Goal: Participate in discussion: Engage in conversation with other users on a specific topic

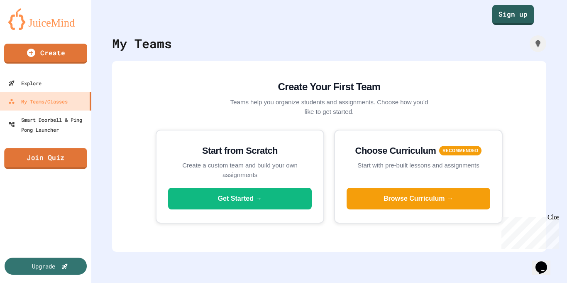
click at [66, 161] on link "Join Quiz" at bounding box center [45, 158] width 83 height 21
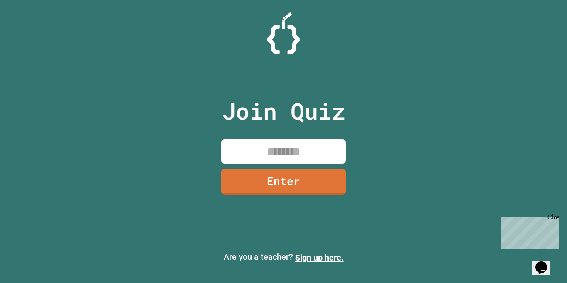
click at [255, 149] on input at bounding box center [283, 151] width 124 height 24
type input "********"
click at [269, 178] on link "Enter" at bounding box center [283, 180] width 125 height 27
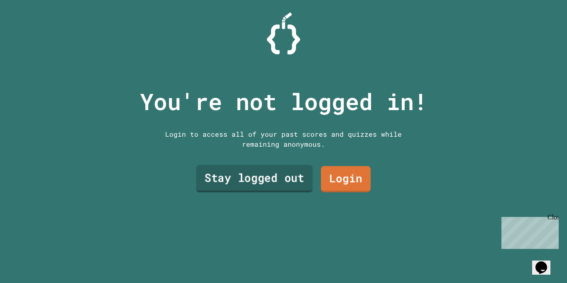
click at [270, 178] on link "Stay logged out" at bounding box center [254, 178] width 117 height 27
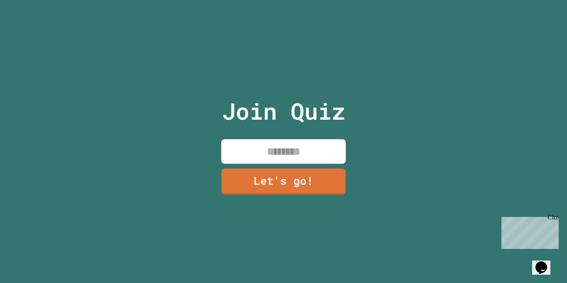
click at [265, 151] on input at bounding box center [283, 151] width 124 height 24
type input "*****"
click at [320, 178] on link "Let's go!" at bounding box center [284, 180] width 124 height 27
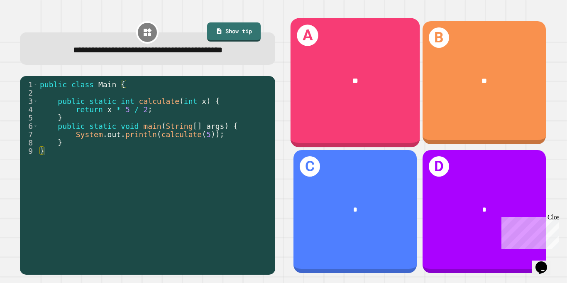
click at [347, 71] on div "**" at bounding box center [354, 80] width 129 height 39
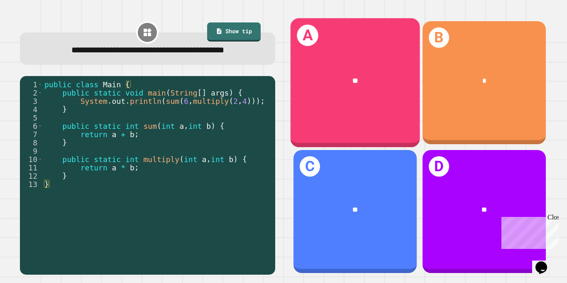
click at [381, 112] on div "A **" at bounding box center [354, 82] width 129 height 129
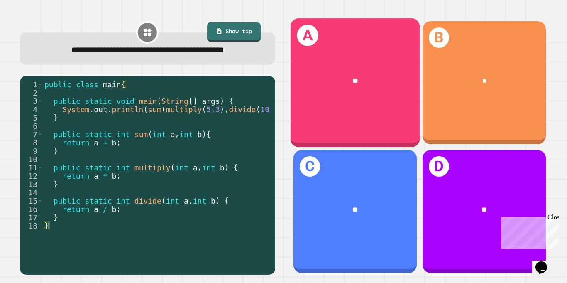
click at [331, 102] on div "A **" at bounding box center [354, 82] width 129 height 129
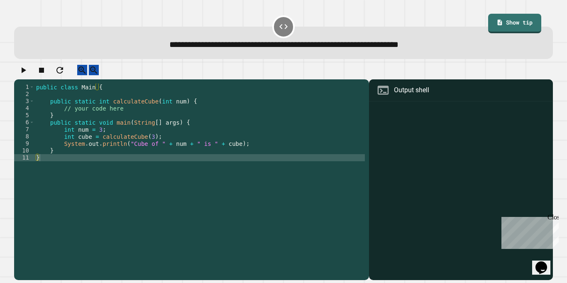
click at [113, 114] on div "public class Main { public static int calculateCube ( int num ) { // your code …" at bounding box center [199, 178] width 330 height 190
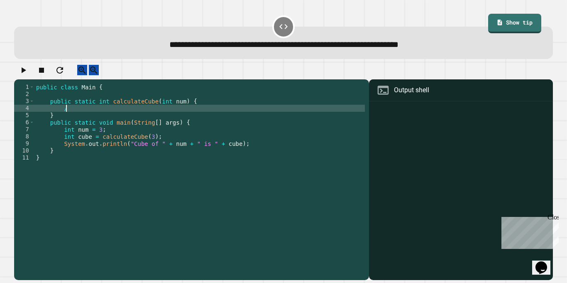
type textarea "*"
click at [508, 14] on link "Show tip" at bounding box center [514, 22] width 53 height 20
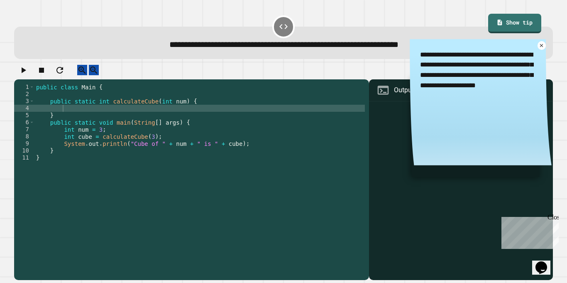
click at [116, 114] on div "public class Main { public static int calculateCube ( int num ) { } public stat…" at bounding box center [199, 178] width 330 height 190
click at [117, 115] on div "public class Main { public static int calculateCube ( int num ) { int cube = 3 …" at bounding box center [199, 178] width 330 height 190
click at [103, 117] on div "public class Main { public static int calculateCube ( int num ) { int cube = ( …" at bounding box center [199, 178] width 330 height 190
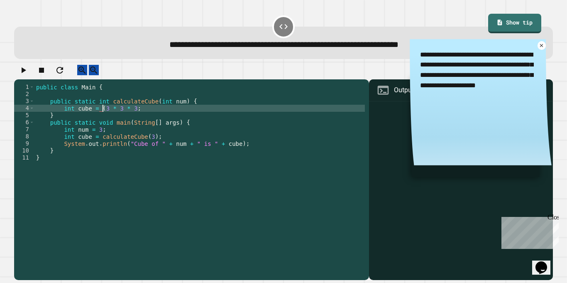
scroll to position [0, 12]
type textarea "**********"
click at [28, 75] on icon "button" at bounding box center [23, 70] width 10 height 10
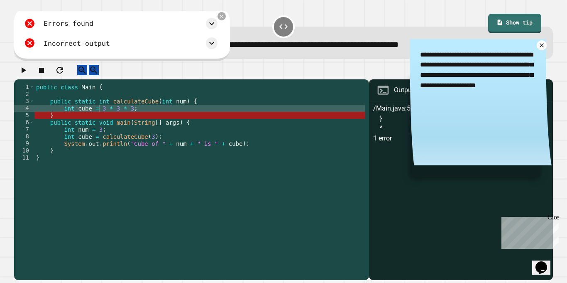
click at [541, 43] on icon at bounding box center [541, 45] width 7 height 7
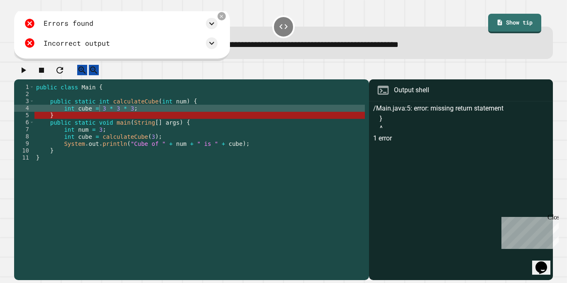
click at [134, 124] on div "public class Main { public static int calculateCube ( int num ) { int cube = 3 …" at bounding box center [199, 178] width 330 height 190
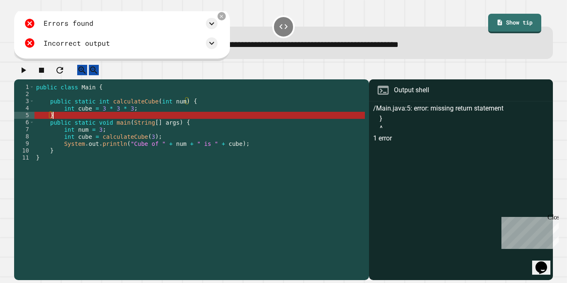
click at [144, 115] on div "public class Main { public static int calculateCube ( int num ) { int cube = 3 …" at bounding box center [199, 178] width 330 height 190
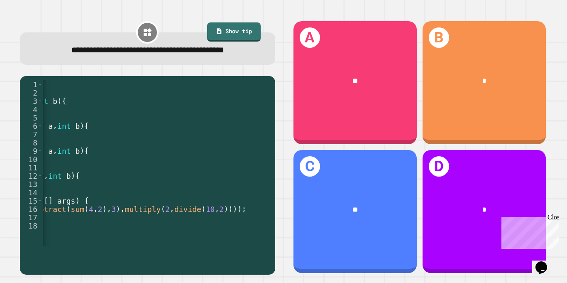
scroll to position [0, 159]
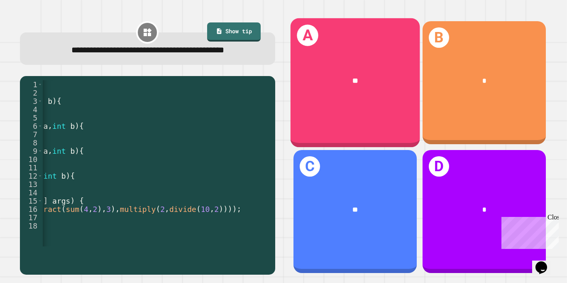
click at [353, 114] on div "A **" at bounding box center [354, 82] width 129 height 129
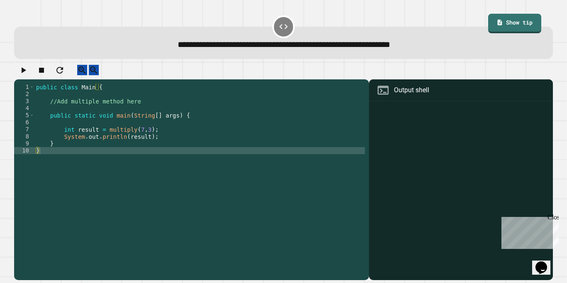
click at [138, 108] on div "public class Main { //Add multiple method here public static void main ( String…" at bounding box center [199, 178] width 330 height 190
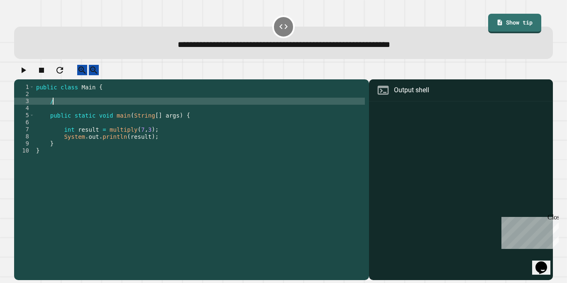
type textarea "*"
type textarea "**********"
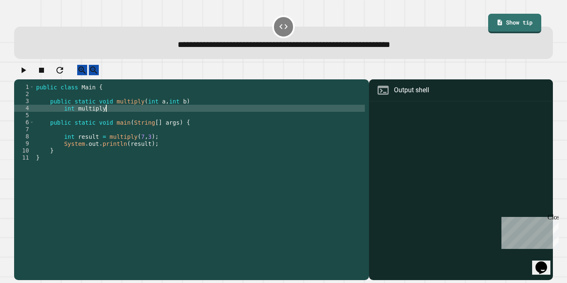
scroll to position [0, 9]
click at [93, 115] on div "public class Main { public static void multiply ( int a , int b ) int multiply …" at bounding box center [199, 178] width 330 height 190
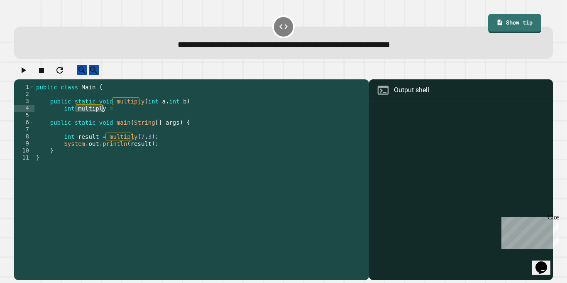
click at [114, 115] on div "public class Main { public static void multiply ( int a , int b ) int multiply …" at bounding box center [199, 178] width 330 height 190
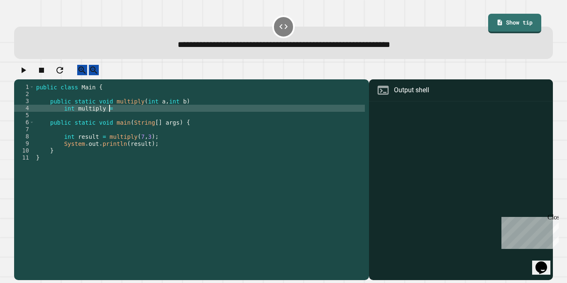
scroll to position [0, 9]
type textarea "**********"
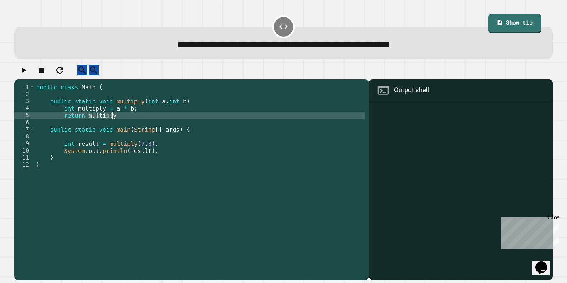
click at [61, 122] on div "public class Main { public static void multiply ( int a , int b ) int multiply …" at bounding box center [199, 178] width 330 height 190
click at [68, 117] on div "public class Main { public static void multiply ( int a , int b ) int multiply …" at bounding box center [199, 178] width 330 height 190
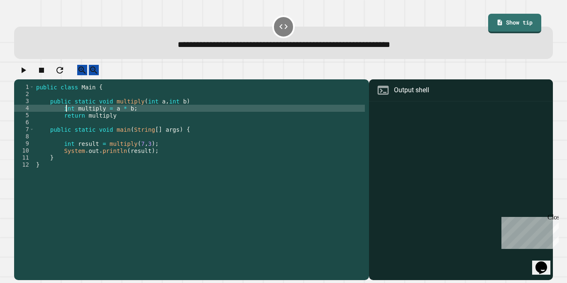
click at [68, 117] on div "public class Main { public static void multiply ( int a , int b ) int multiply …" at bounding box center [199, 178] width 330 height 190
type textarea "**********"
drag, startPoint x: 63, startPoint y: 115, endPoint x: 126, endPoint y: 117, distance: 63.1
click at [126, 117] on div "public class Main { public static void multiply ( int a , int b ) multiply = a …" at bounding box center [199, 178] width 330 height 190
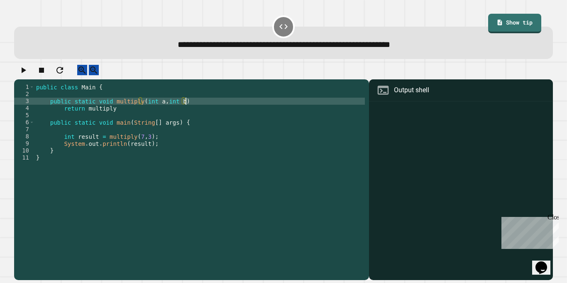
click at [107, 115] on div "public class Main { public static void multiply ( int a , int b ) return multip…" at bounding box center [199, 178] width 330 height 190
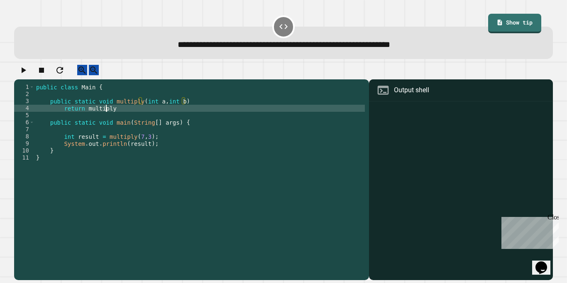
click at [107, 115] on div "public class Main { public static void multiply ( int a , int b ) return multip…" at bounding box center [199, 178] width 330 height 190
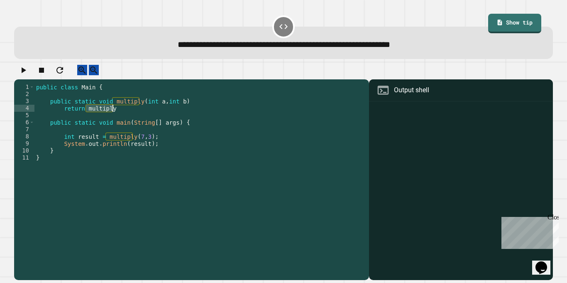
click at [112, 118] on div "public class Main { public static void multiply ( int a , int b ) return multip…" at bounding box center [199, 171] width 330 height 176
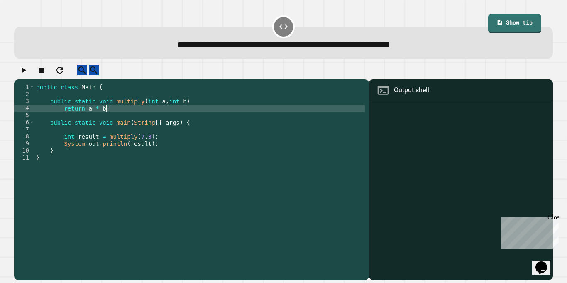
scroll to position [0, 8]
click at [23, 75] on icon "button" at bounding box center [23, 70] width 10 height 10
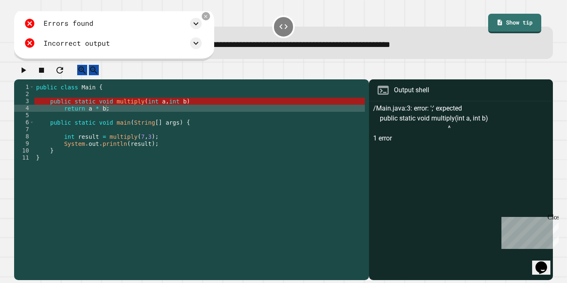
click at [134, 108] on div "public class Main { public static void multiply ( int a , int b ) return a * b …" at bounding box center [199, 178] width 330 height 190
click at [126, 107] on div "public class Main { public static void multiply ( int a , int b ) return a * b …" at bounding box center [199, 178] width 330 height 190
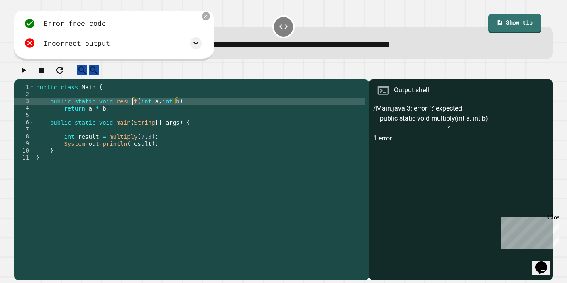
scroll to position [0, 12]
click at [26, 73] on icon "button" at bounding box center [24, 70] width 5 height 6
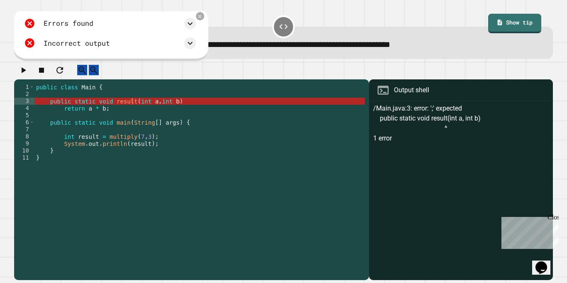
click at [122, 109] on div "public class Main { public static void result ( int a , int b ) return a * b ; …" at bounding box center [199, 178] width 330 height 190
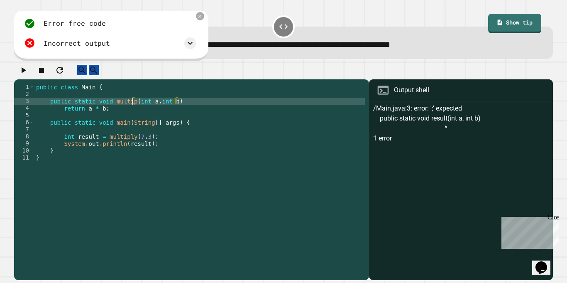
scroll to position [0, 13]
click at [26, 73] on icon "button" at bounding box center [24, 70] width 5 height 6
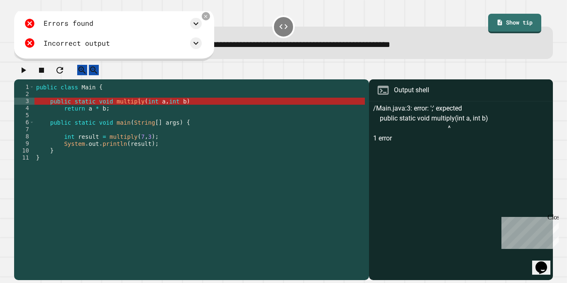
click at [188, 107] on div "public class Main { public static void multiply ( int a , int b ) return a * b …" at bounding box center [199, 178] width 330 height 190
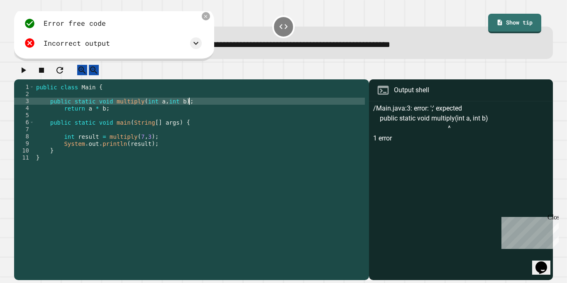
click at [26, 73] on icon "button" at bounding box center [24, 70] width 5 height 6
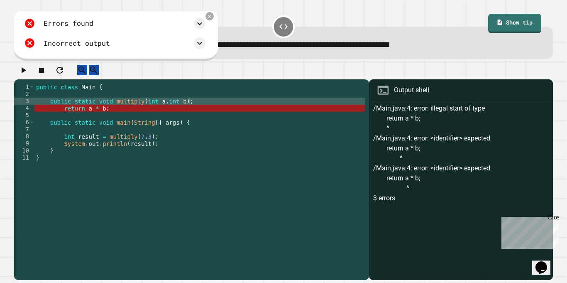
click at [88, 116] on div "public class Main { public static void multiply ( int a , int b ) ; return a * …" at bounding box center [199, 178] width 330 height 190
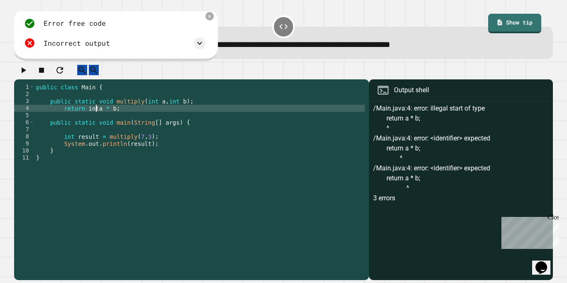
scroll to position [0, 8]
click at [112, 116] on div "public class Main { public static void multiply ( int a , int b ) ; return int …" at bounding box center [199, 178] width 330 height 190
type textarea "**********"
click at [24, 75] on icon "button" at bounding box center [23, 70] width 10 height 10
